Goal: Task Accomplishment & Management: Use online tool/utility

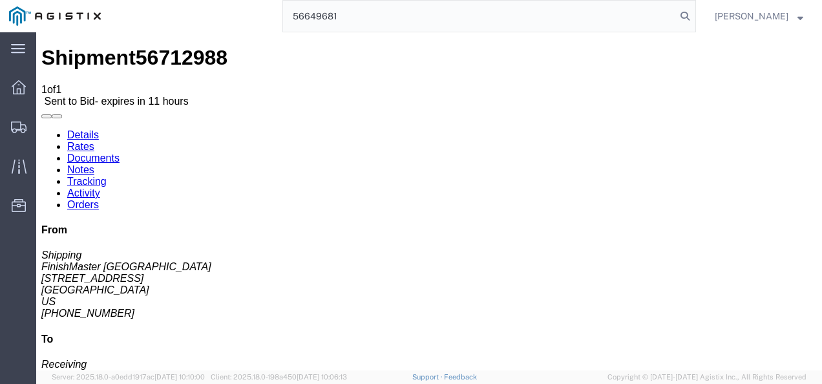
type input "56649681"
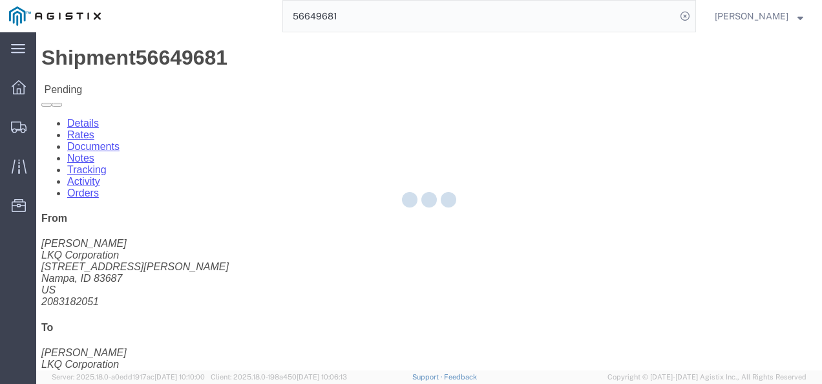
click at [394, 245] on div at bounding box center [429, 201] width 786 height 338
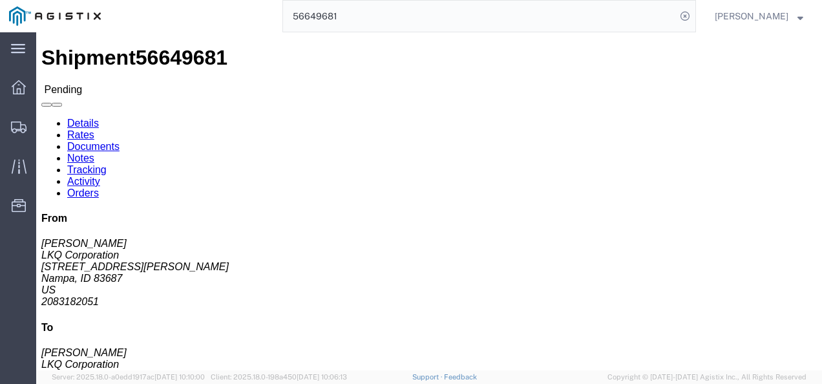
click link "Rates"
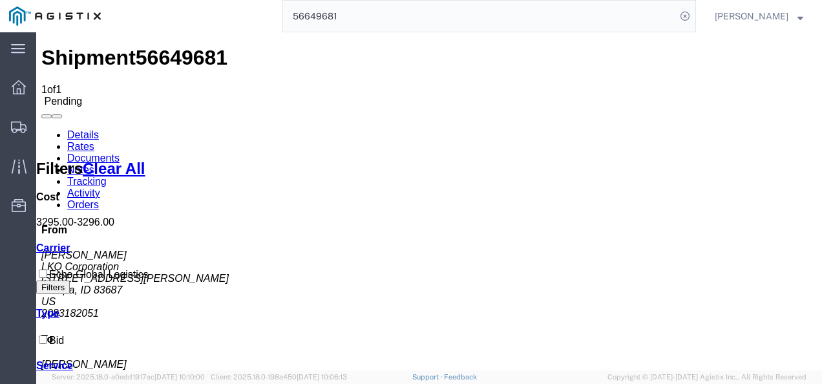
click at [79, 129] on link "Details" at bounding box center [83, 134] width 32 height 11
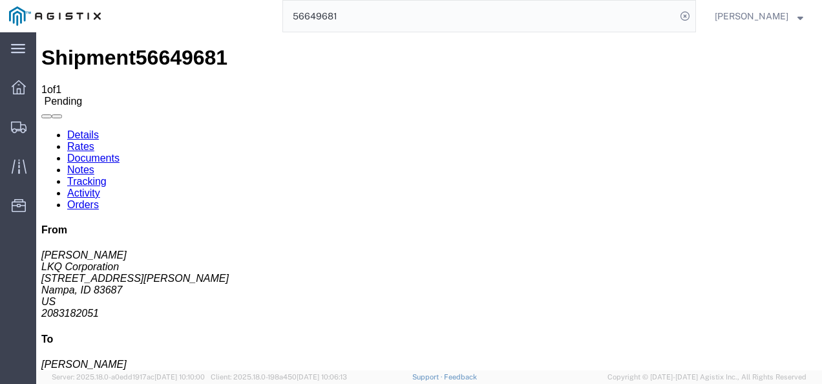
click div "Ship From LKQ Corporation ([PERSON_NAME]) 1855 [STREET_ADDRESS][PERSON_NAME] 20…"
drag, startPoint x: 430, startPoint y: 204, endPoint x: 459, endPoint y: 236, distance: 43.5
click div "Ship From LKQ Corporation ([PERSON_NAME]) 1855 [STREET_ADDRESS][PERSON_NAME] 20…"
click div "Shipment Detail Ship From LKQ Corporation ([PERSON_NAME]) 1855 [STREET_ADDRESS]…"
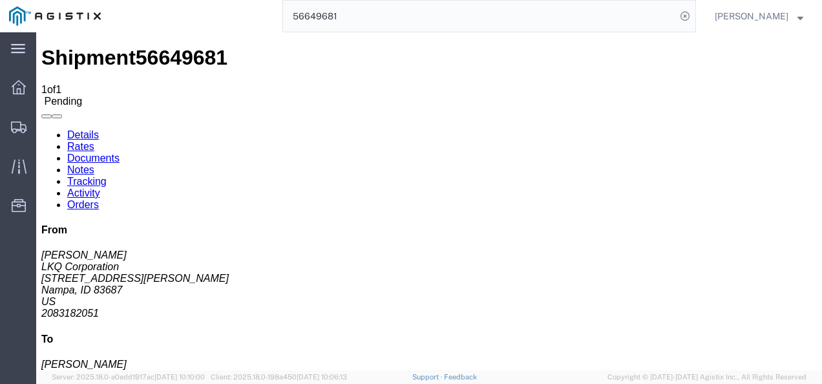
click h4 "Routing & Vehicle Information"
click div "Leg 1 - Truckload Vehicle 1: Standard Dry Van (53 Feet) Number of trucks: 1"
click link "Rates"
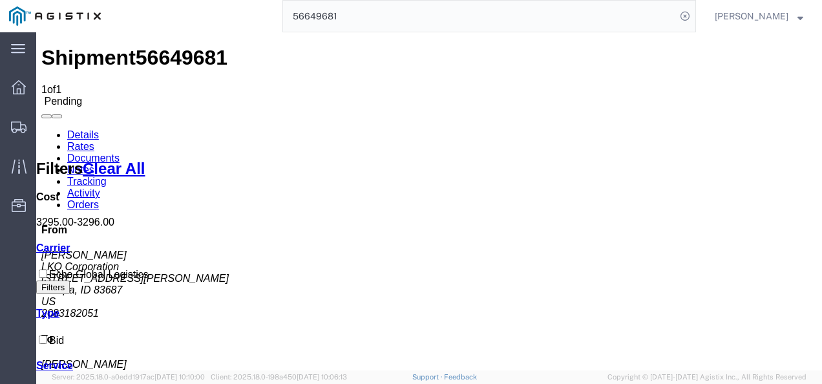
click at [82, 129] on link "Details" at bounding box center [83, 134] width 32 height 11
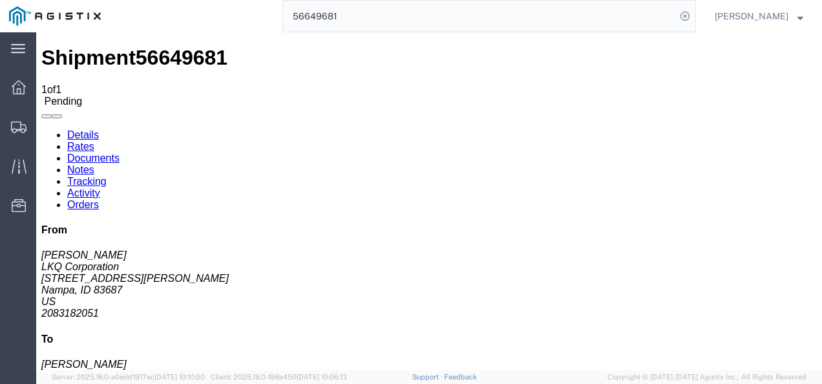
click div "Leg 1 - Truckload Vehicle 1: Standard Dry Van (53 Feet) Number of trucks: 1"
click button "Enter / Modify Bid"
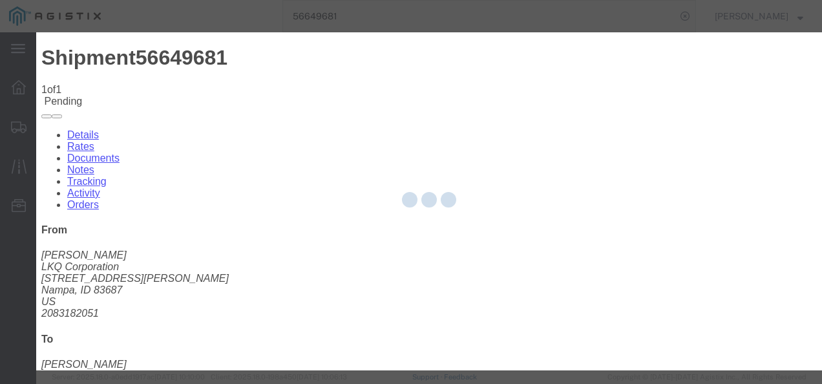
select select "4622"
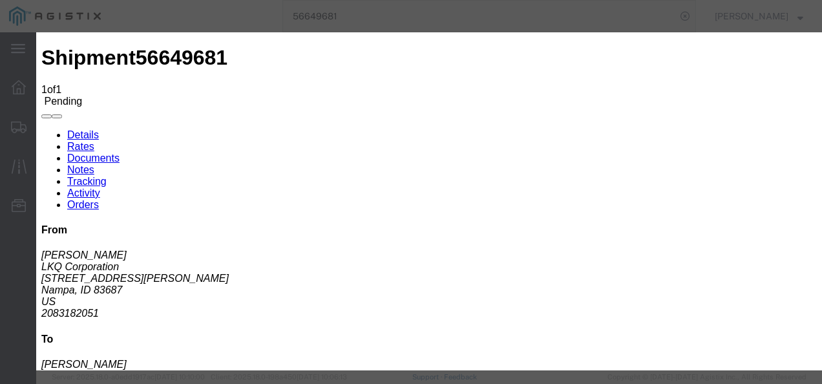
click link "ks_ga - Echo Global Logistics - TL Standard 3 - 5 Day"
drag, startPoint x: 672, startPoint y: 131, endPoint x: 419, endPoint y: 112, distance: 253.9
click div "Mode Select Air Less than Truckload Multi-Leg Ocean Freight Rail Small Parcel T…"
type input "3750"
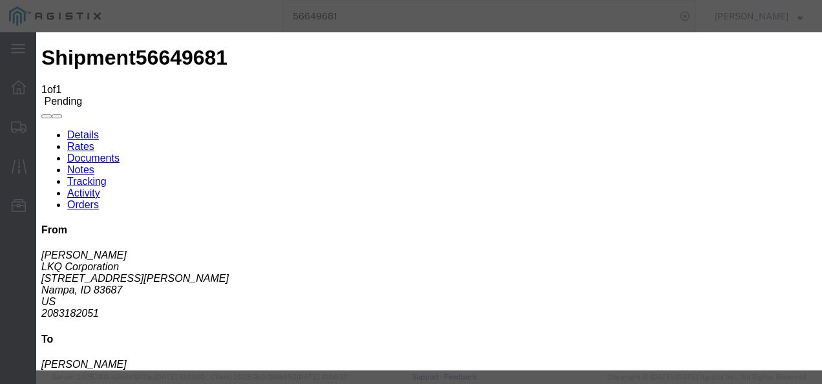
click button "Submit"
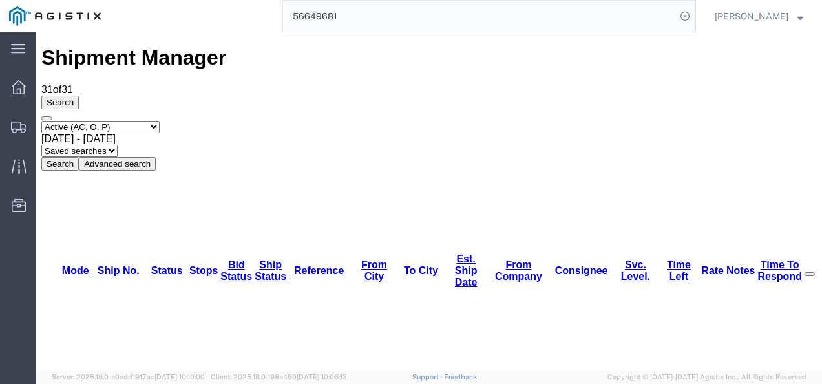
click at [377, 14] on input "56649681" at bounding box center [479, 16] width 393 height 31
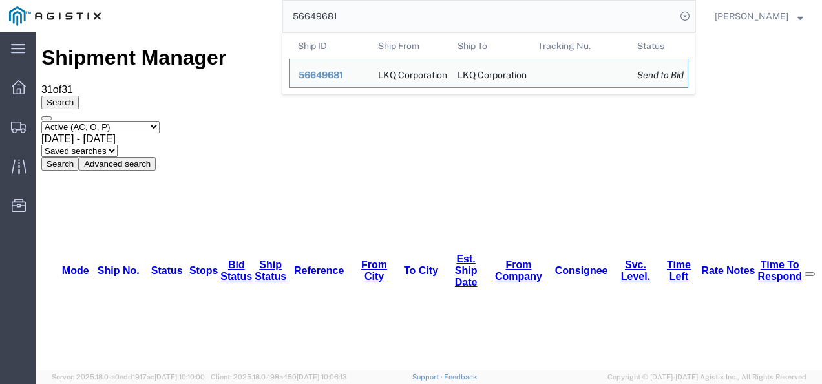
click at [377, 14] on input "56649681" at bounding box center [479, 16] width 393 height 31
paste input "712813"
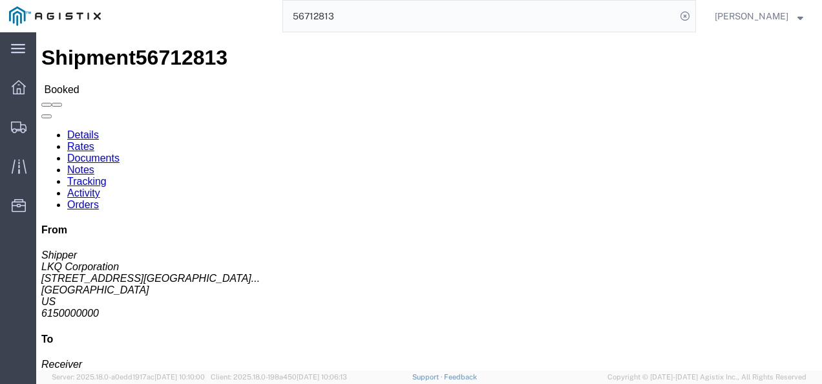
click div "Shipment Detail Ship From LKQ Corporation (Shipper) 3021 [STREET_ADDRESS] Ship …"
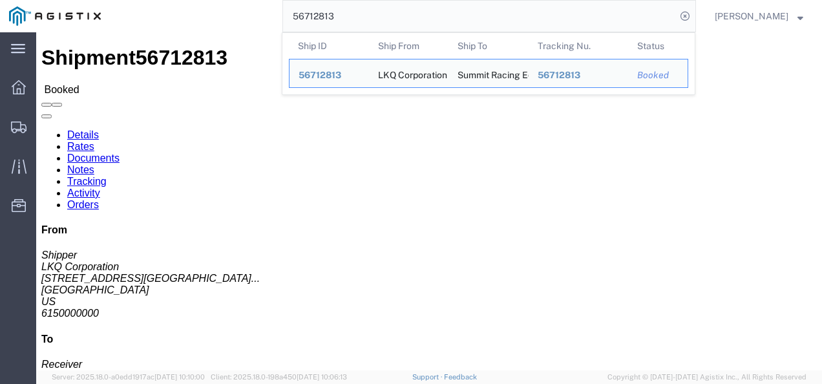
click at [373, 8] on input "56712813" at bounding box center [479, 16] width 393 height 31
drag, startPoint x: 373, startPoint y: 8, endPoint x: 371, endPoint y: 28, distance: 20.1
click at [372, 24] on input "56712813" at bounding box center [479, 16] width 393 height 31
paste input "338"
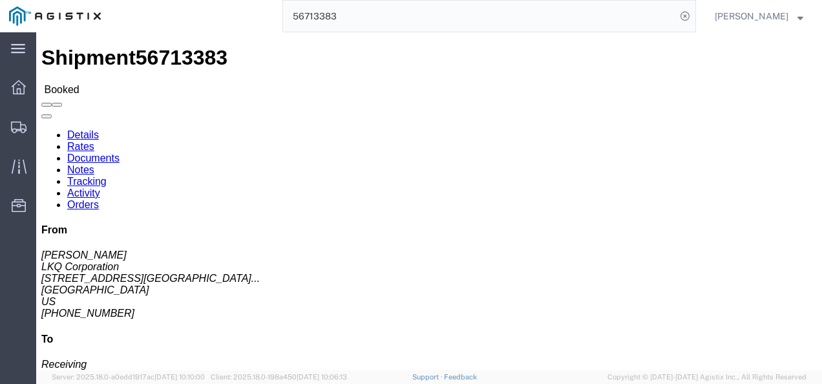
click div "Shipment Detail Ship From LKQ Corporation ([PERSON_NAME]) 3021 [STREET_ADDRESS]…"
click at [380, 17] on input "56713383" at bounding box center [479, 16] width 393 height 31
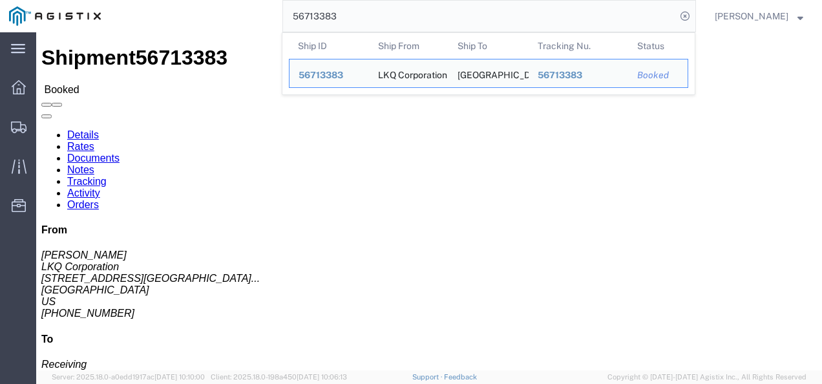
click at [380, 17] on input "56713383" at bounding box center [479, 16] width 393 height 31
paste input "2988"
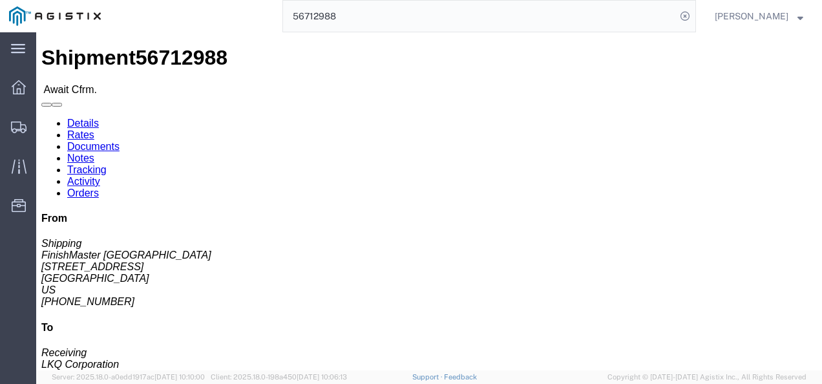
click div "Shipment Detail Ship From FinishMaster [GEOGRAPHIC_DATA] (Shipping) 3520 [STREE…"
click div "Ship From FinishMaster [GEOGRAPHIC_DATA] (Shipping) 3520 [STREET_ADDRESS] [PHON…"
click at [435, 7] on input "56712988" at bounding box center [479, 16] width 393 height 31
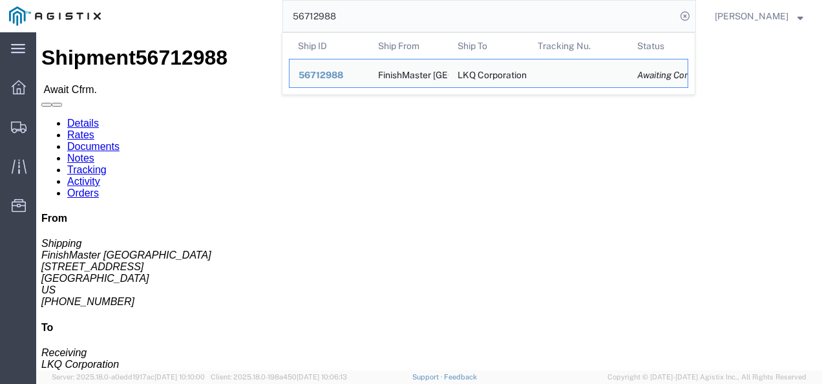
click at [435, 7] on input "56712988" at bounding box center [479, 16] width 393 height 31
paste input "3383"
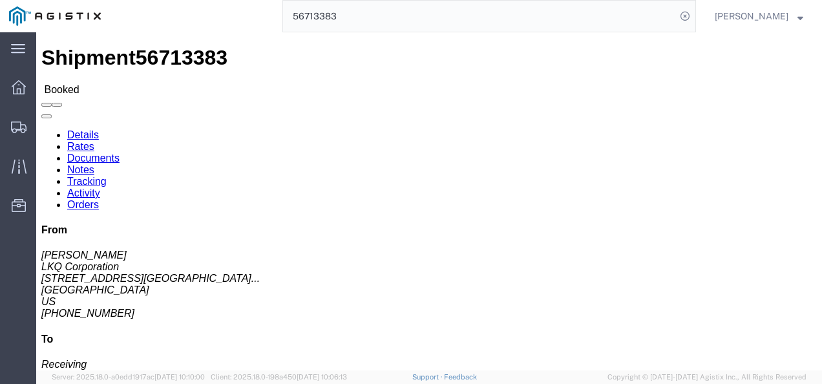
click div "Ship From LKQ Corporation ([PERSON_NAME]) 3021 [STREET_ADDRESS] [PHONE_NUMBER] …"
click at [375, 10] on input "56713383" at bounding box center [479, 16] width 393 height 31
click at [375, 8] on input "56713383" at bounding box center [479, 16] width 393 height 31
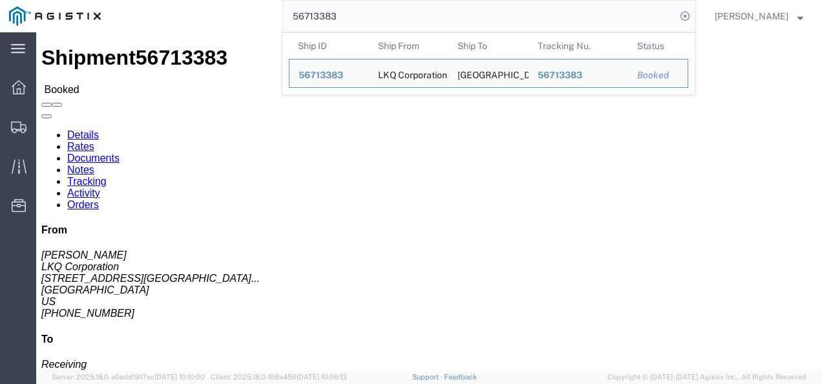
drag, startPoint x: 377, startPoint y: 6, endPoint x: 308, endPoint y: 28, distance: 71.9
click at [376, 6] on input "56713383" at bounding box center [479, 16] width 393 height 31
drag, startPoint x: 297, startPoint y: 36, endPoint x: 253, endPoint y: 6, distance: 53.0
drag, startPoint x: 379, startPoint y: 13, endPoint x: 384, endPoint y: 8, distance: 6.9
click at [382, 10] on input "56713383" at bounding box center [479, 16] width 393 height 31
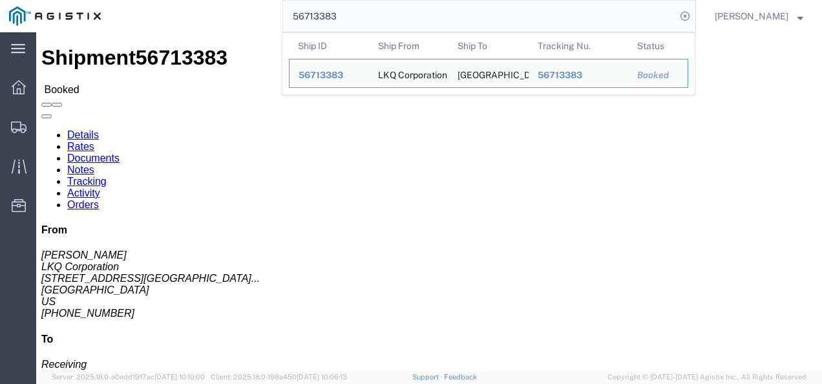
drag, startPoint x: 384, startPoint y: 8, endPoint x: 364, endPoint y: 23, distance: 24.4
click at [379, 19] on input "56713383" at bounding box center [479, 16] width 393 height 31
click at [360, 23] on input "56713383" at bounding box center [479, 16] width 393 height 31
click at [359, 23] on input "56713383" at bounding box center [479, 16] width 393 height 31
click at [360, 23] on input "56713383" at bounding box center [479, 16] width 393 height 31
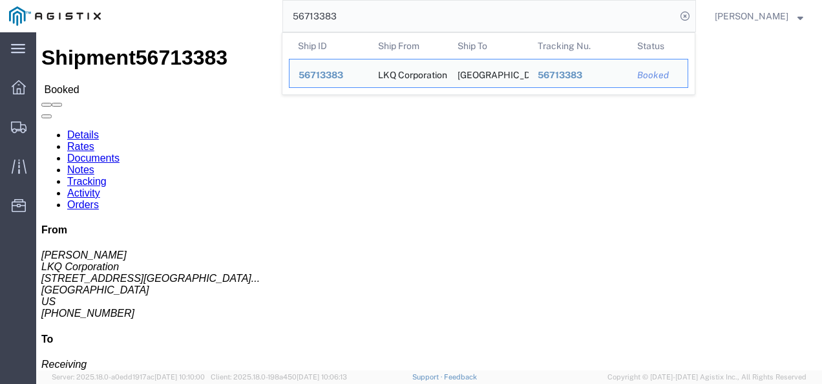
paste input "281"
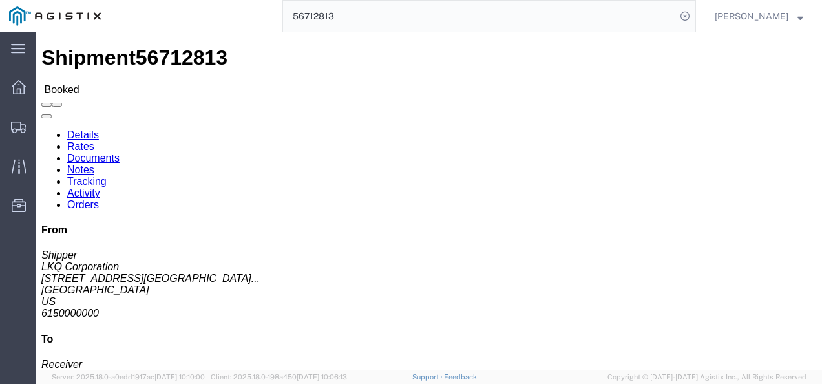
click div "Leg 1 - Truckload Number of trucks: 1"
click at [407, 14] on input "56712813" at bounding box center [479, 16] width 393 height 31
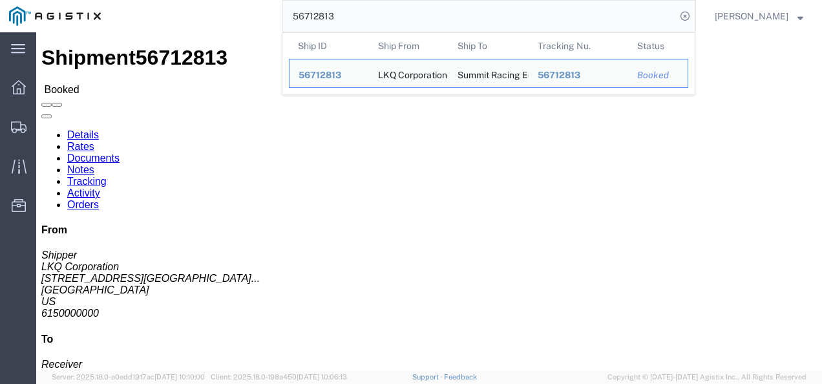
click at [407, 14] on input "56712813" at bounding box center [479, 16] width 393 height 31
paste input "988"
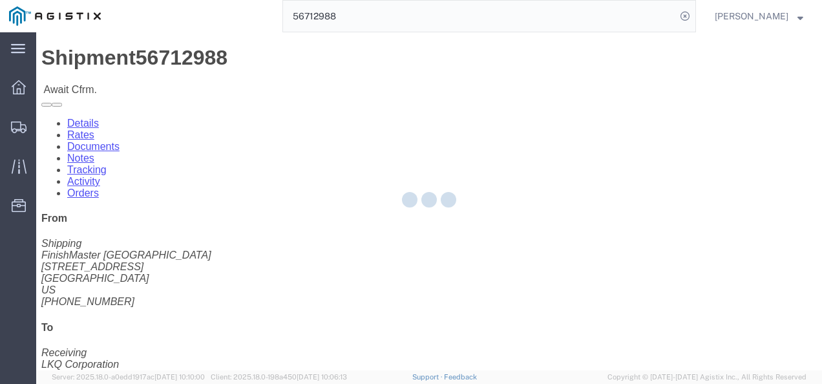
click at [336, 268] on div at bounding box center [429, 201] width 786 height 338
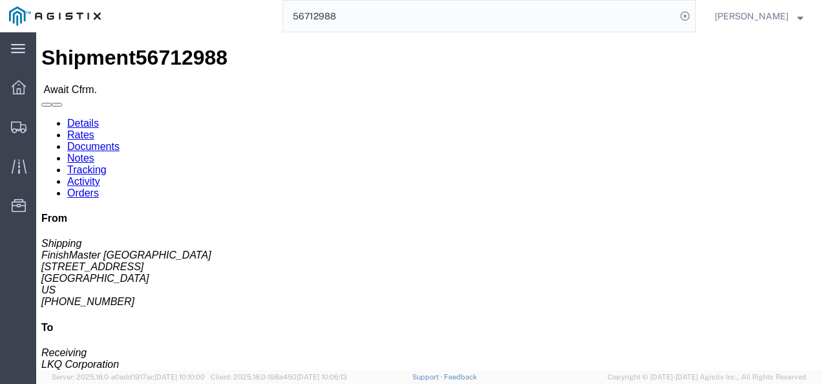
click link "Rates"
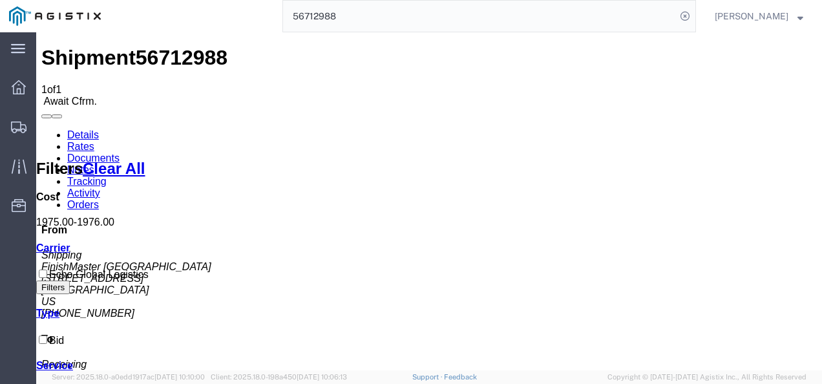
click at [160, 50] on span "56712988" at bounding box center [182, 57] width 92 height 23
copy span "56712988"
drag, startPoint x: 584, startPoint y: 288, endPoint x: 525, endPoint y: 337, distance: 76.6
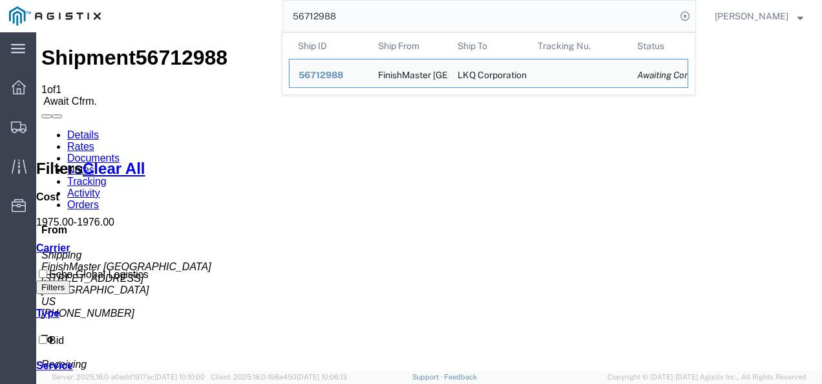
click at [430, 9] on input "56712988" at bounding box center [479, 16] width 393 height 31
drag, startPoint x: 430, startPoint y: 10, endPoint x: 416, endPoint y: 26, distance: 21.6
click at [416, 26] on input "56712988" at bounding box center [479, 16] width 393 height 31
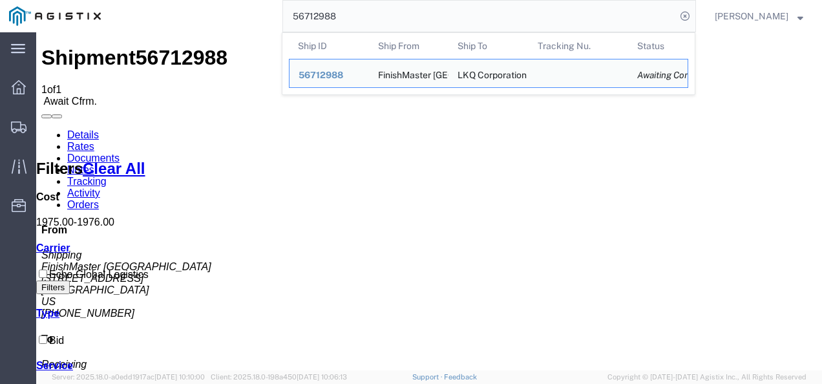
paste input "683687"
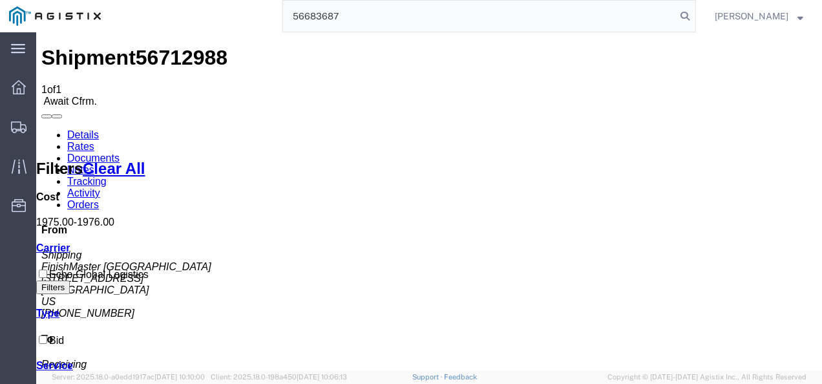
type input "56683687"
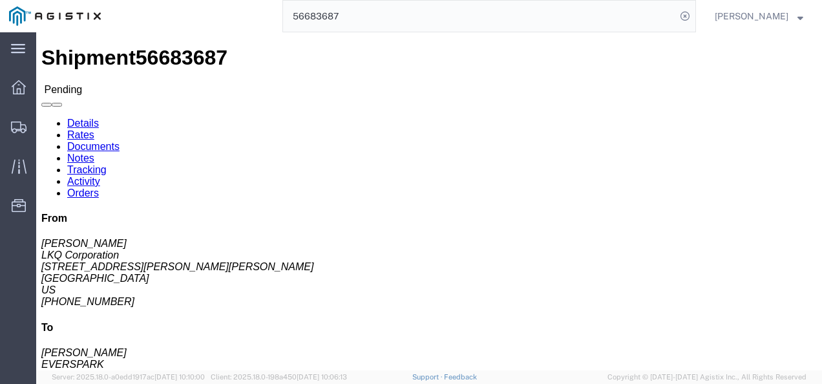
click link "Rates"
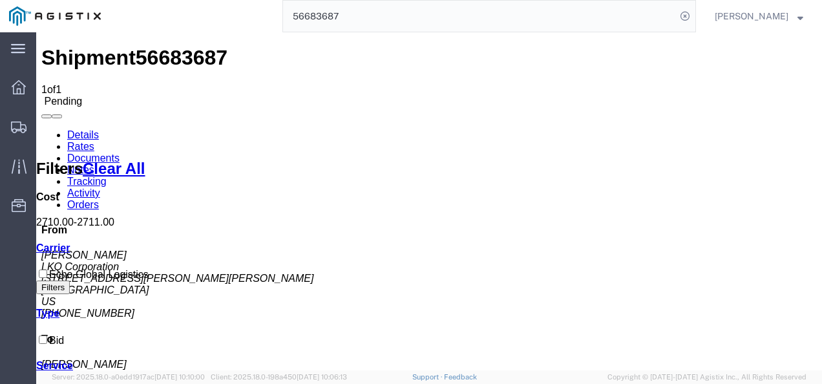
click at [84, 129] on link "Details" at bounding box center [83, 134] width 32 height 11
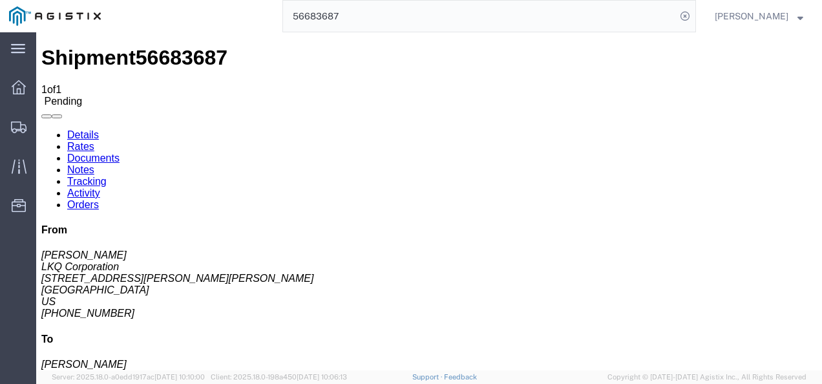
click button "Enter / Modify Bid"
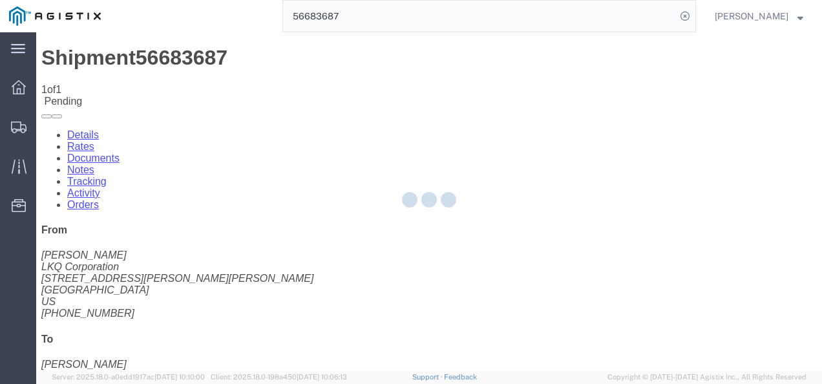
select select "4622"
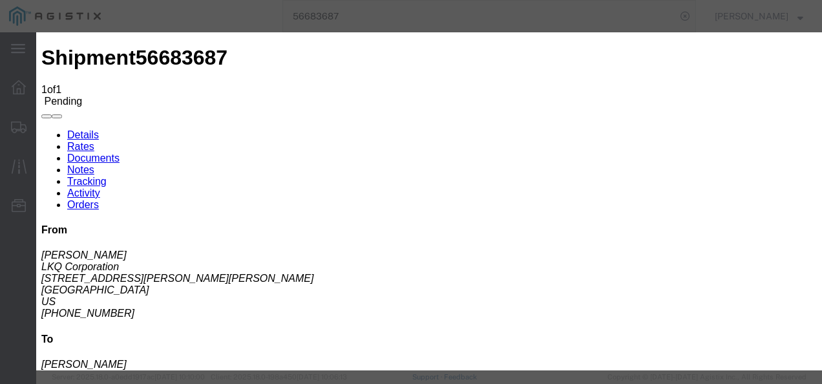
click link "ks_ga - Echo Global Logistics - TL Standard 3 - 5 Day"
drag, startPoint x: 595, startPoint y: 130, endPoint x: 456, endPoint y: 128, distance: 138.9
click div "Select 2 Day Service 3 Axle Winch Truck 3 to 5 Day Service 96L Domestic Flat Ra…"
type input "1225"
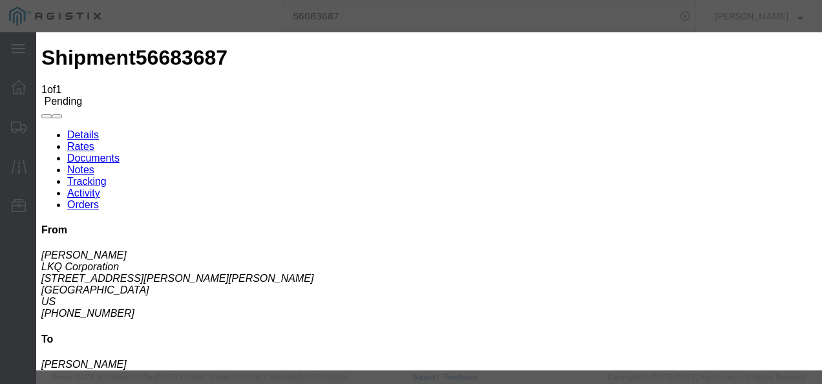
click button "Submit"
